Goal: Transaction & Acquisition: Purchase product/service

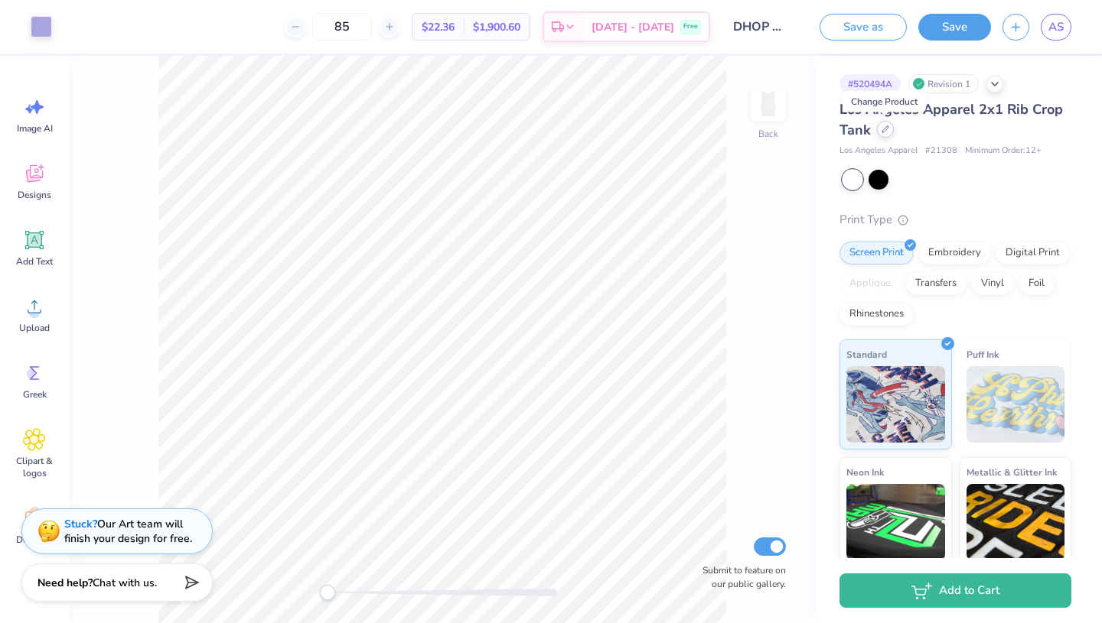
click at [880, 130] on div at bounding box center [885, 129] width 17 height 17
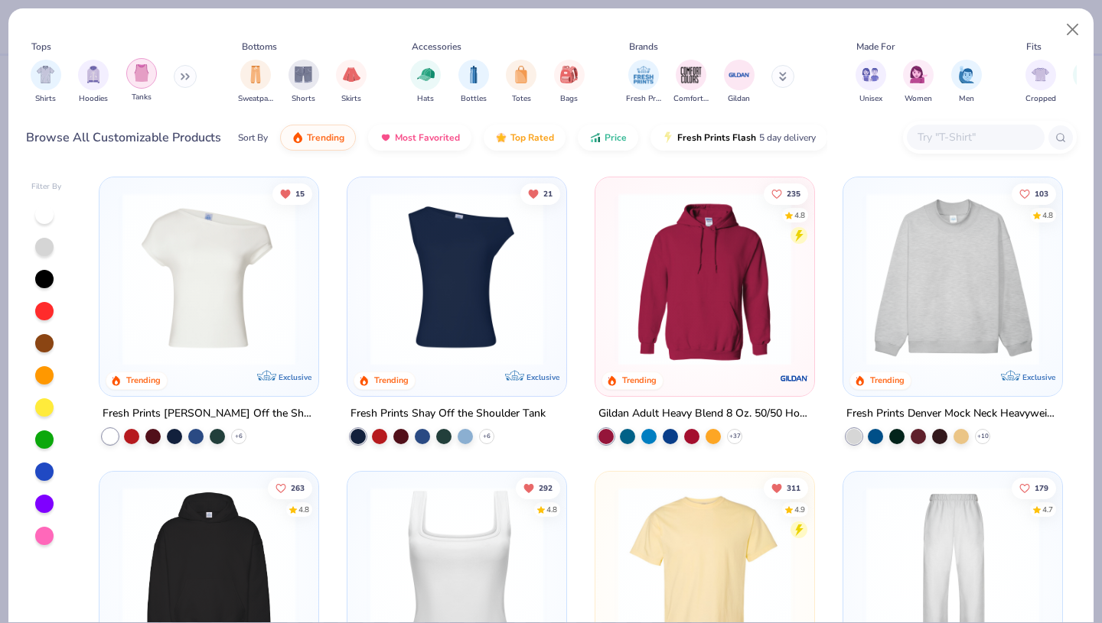
click at [139, 87] on div "filter for Tanks" at bounding box center [141, 73] width 31 height 31
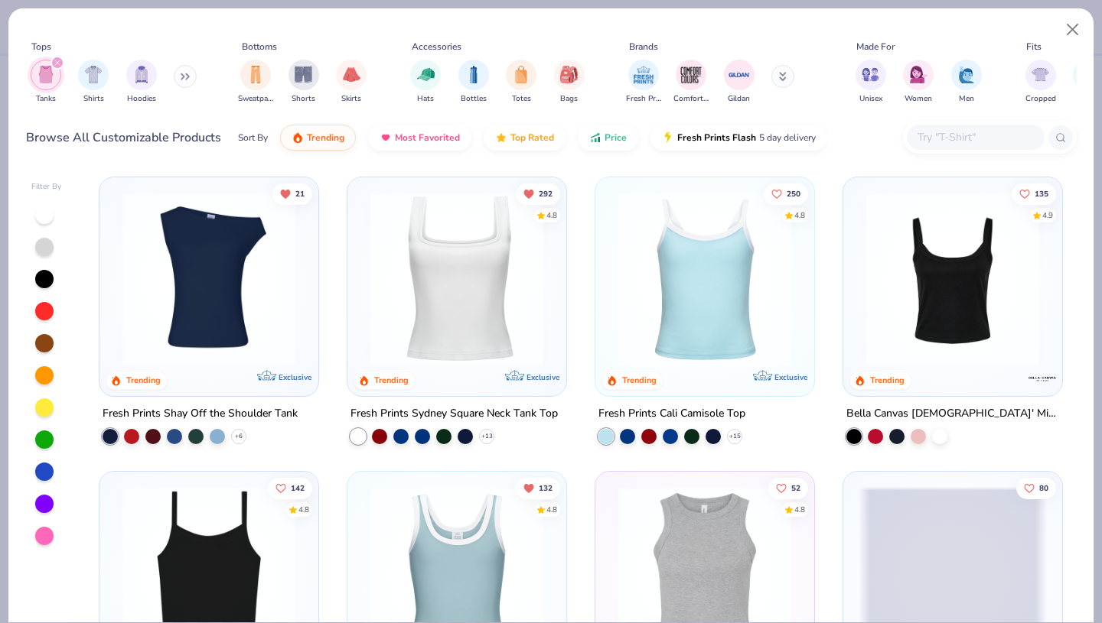
click at [46, 219] on div at bounding box center [44, 215] width 18 height 18
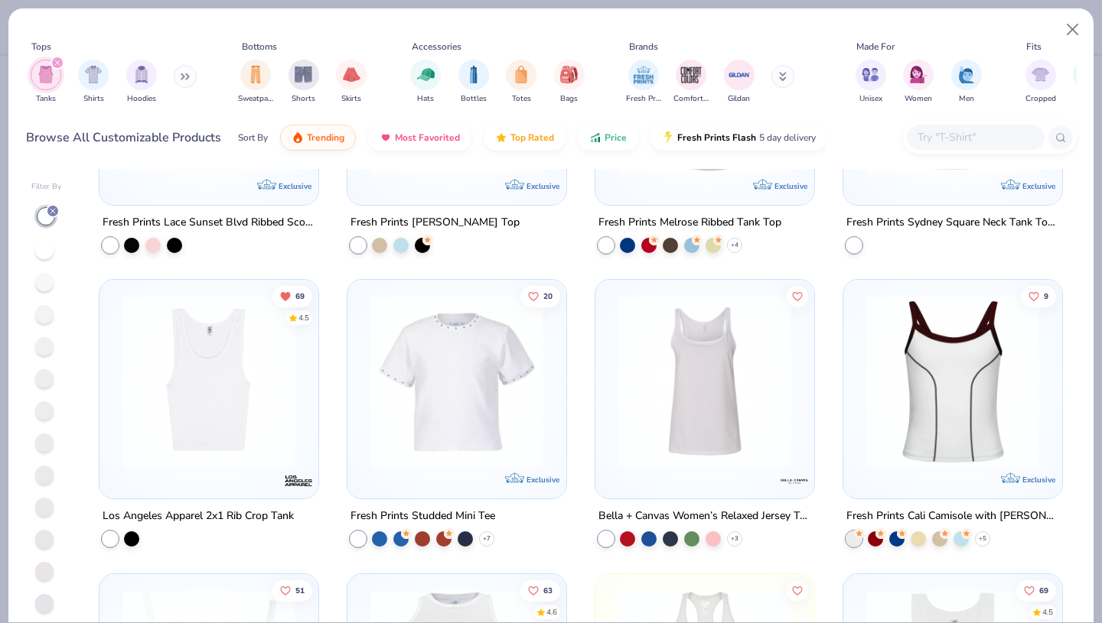
scroll to position [783, 0]
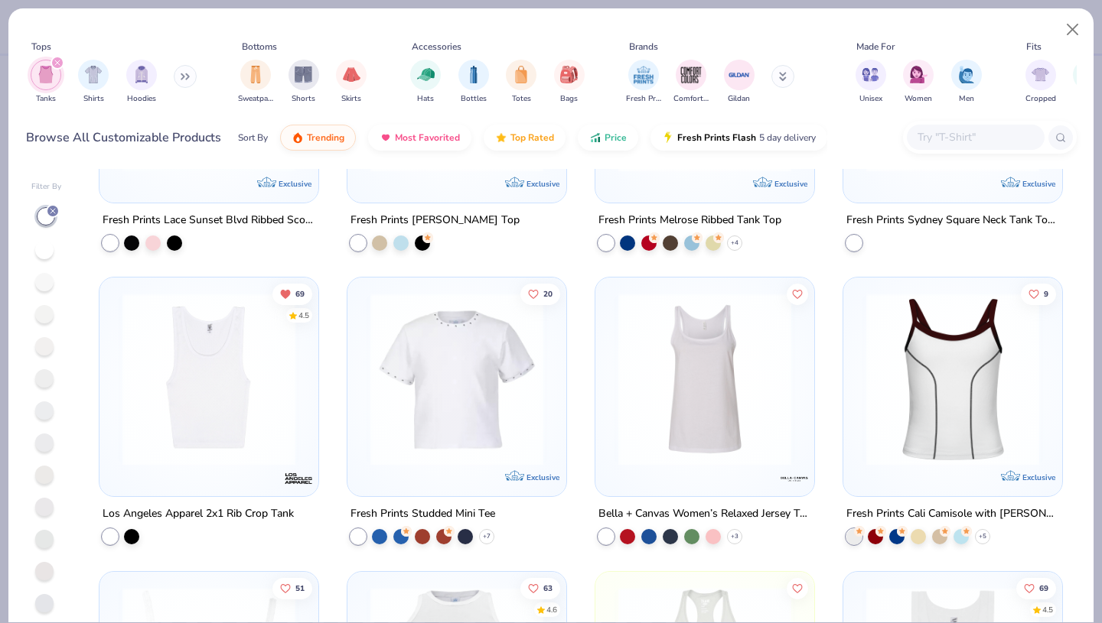
click at [227, 419] on img at bounding box center [209, 379] width 188 height 173
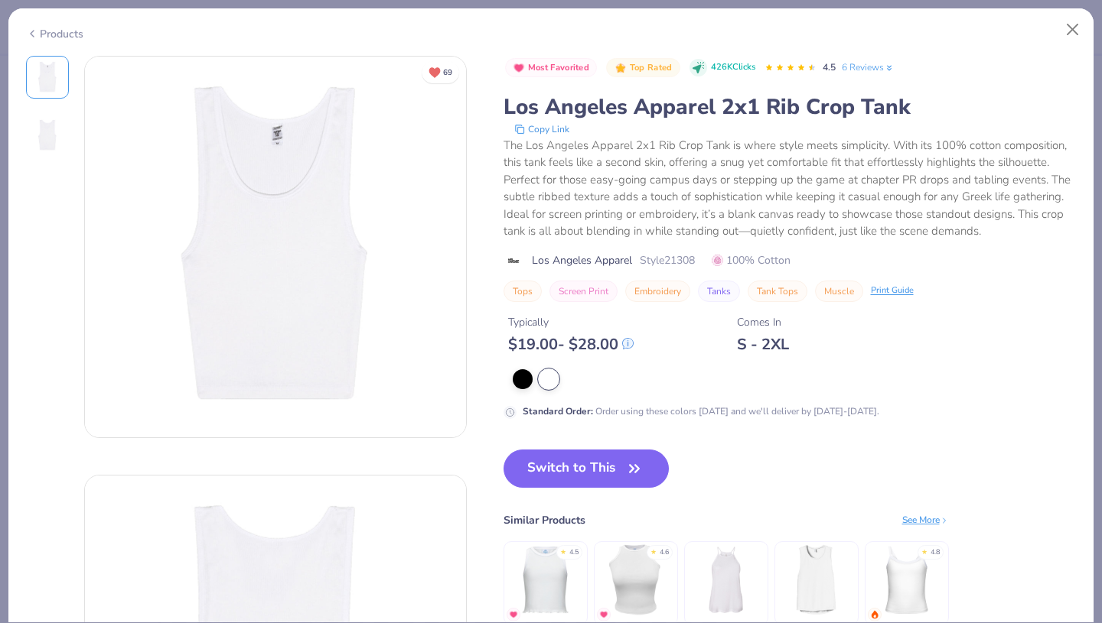
click at [780, 337] on div "S - 2XL" at bounding box center [763, 344] width 52 height 19
click at [803, 352] on div "Typically $ 19.00 - $ 28.00 Comes In S - 2XL" at bounding box center [789, 328] width 573 height 52
click at [770, 352] on div "S - 2XL" at bounding box center [763, 344] width 52 height 19
click at [1078, 32] on button "Close" at bounding box center [1072, 29] width 29 height 29
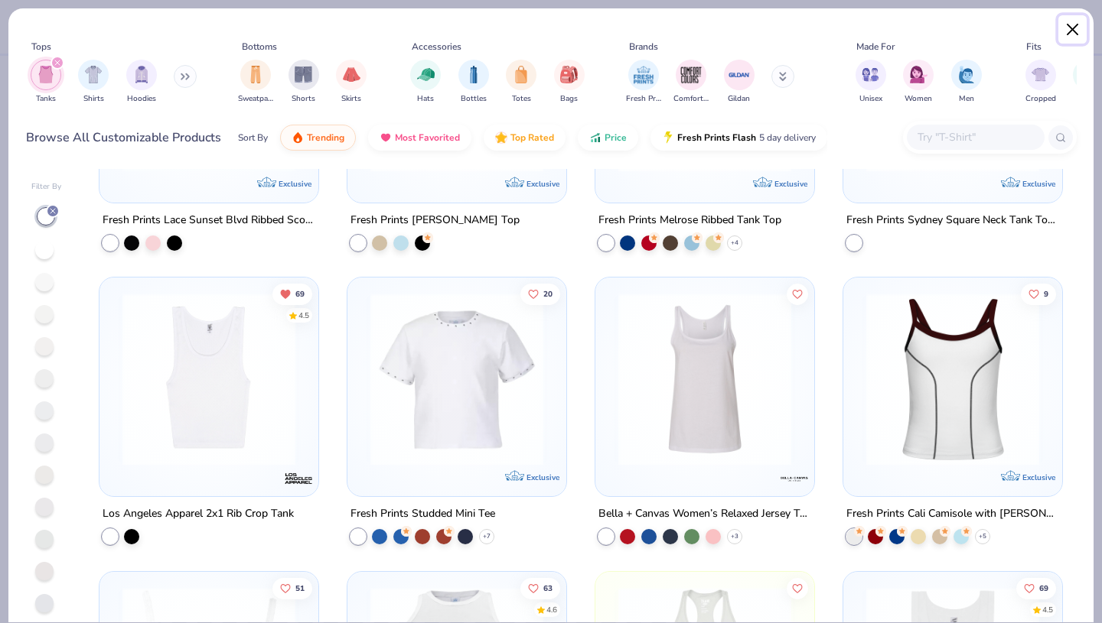
click at [1073, 29] on button "Close" at bounding box center [1072, 29] width 29 height 29
